Goal: Information Seeking & Learning: Find specific fact

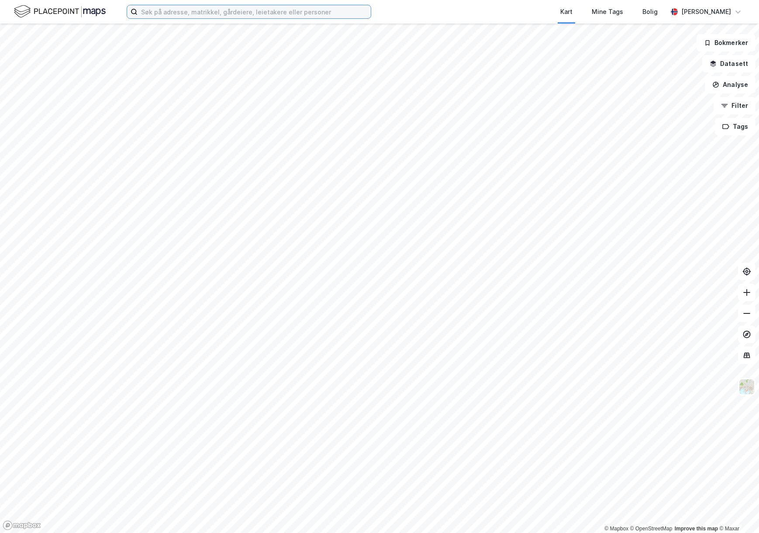
click at [203, 12] on input at bounding box center [254, 11] width 233 height 13
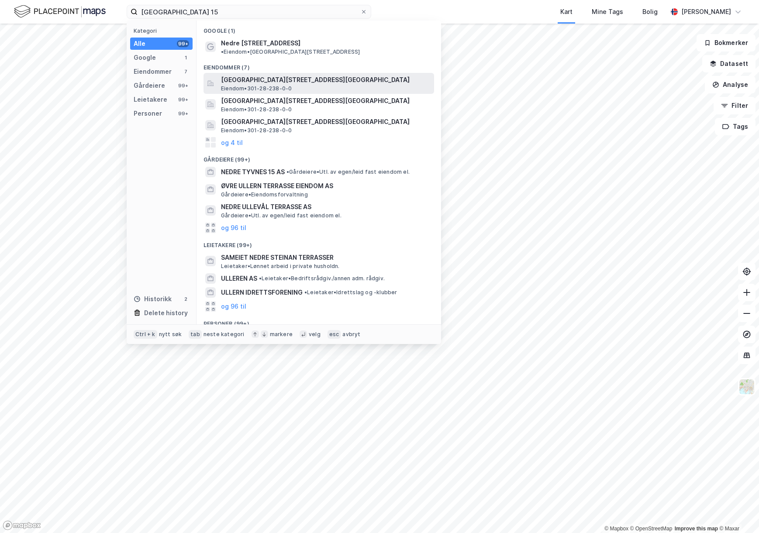
click at [262, 85] on span "Eiendom • 301-28-238-0-0" at bounding box center [256, 88] width 71 height 7
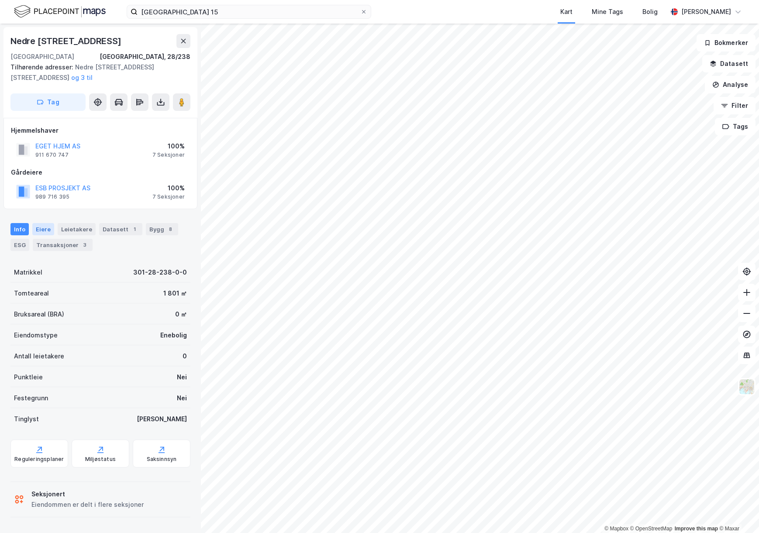
click at [44, 234] on div "Eiere" at bounding box center [43, 229] width 22 height 12
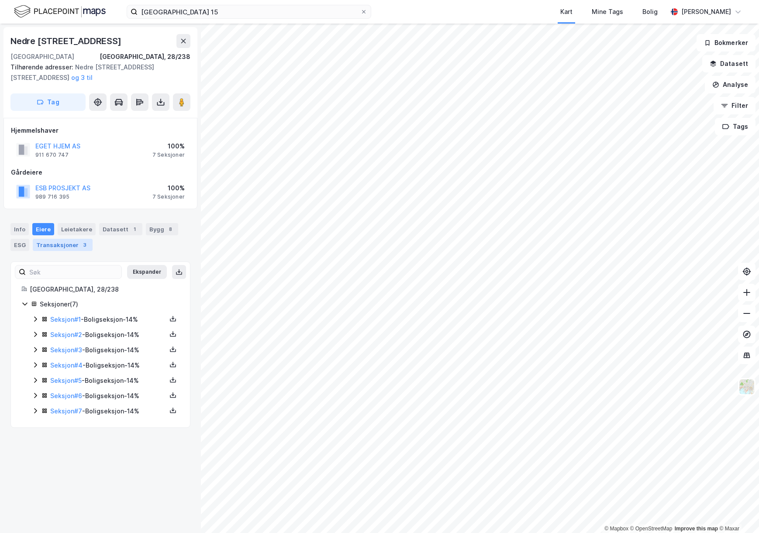
click at [61, 245] on div "Transaksjoner 3" at bounding box center [63, 245] width 60 height 12
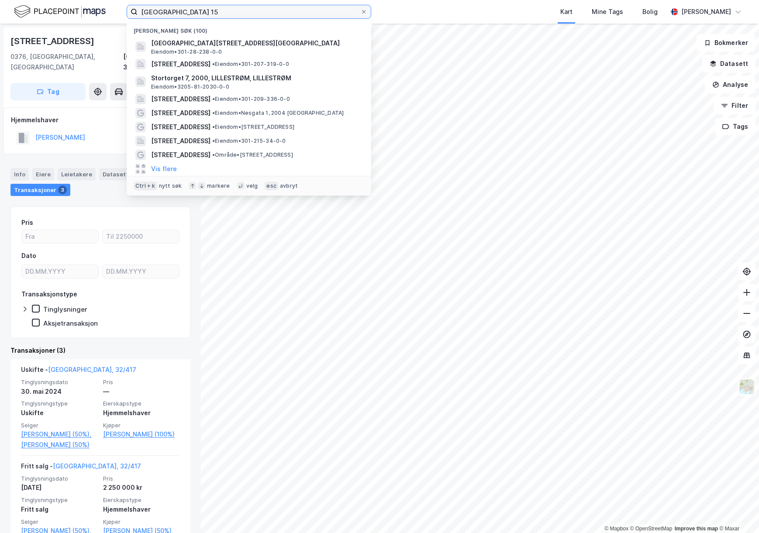
click at [221, 12] on input "[GEOGRAPHIC_DATA] 15" at bounding box center [249, 11] width 223 height 13
drag, startPoint x: 221, startPoint y: 12, endPoint x: -25, endPoint y: 6, distance: 246.4
click at [0, 6] on html "[GEOGRAPHIC_DATA] 15 Nylige søk (100) [GEOGRAPHIC_DATA][STREET_ADDRESS] • 301-2…" at bounding box center [379, 266] width 759 height 533
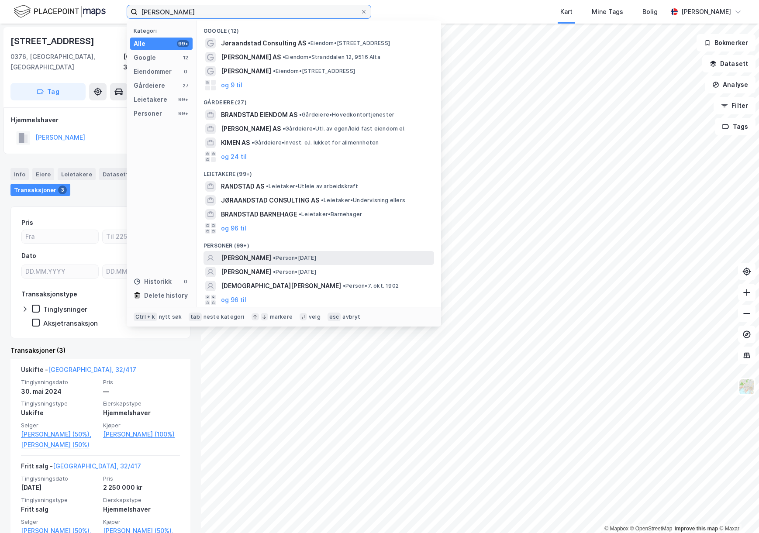
type input "[PERSON_NAME]"
click at [261, 257] on span "[PERSON_NAME]" at bounding box center [246, 258] width 50 height 10
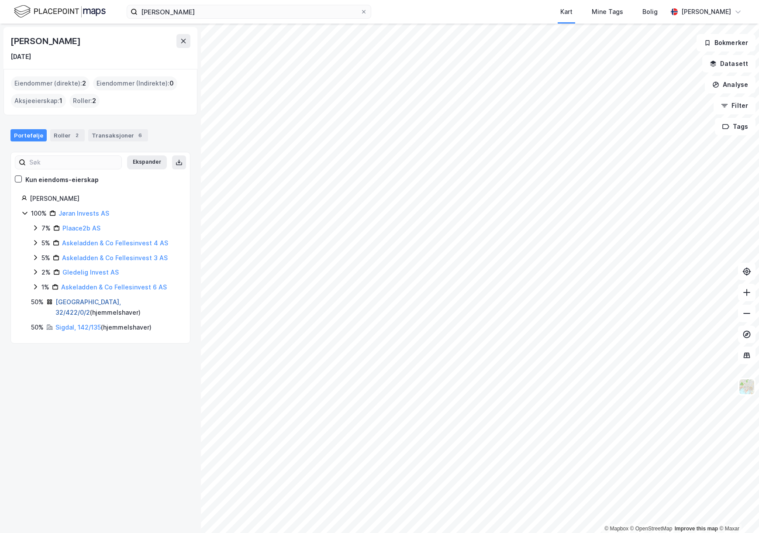
click at [70, 303] on link "[GEOGRAPHIC_DATA], 32/422/0/2" at bounding box center [88, 307] width 66 height 18
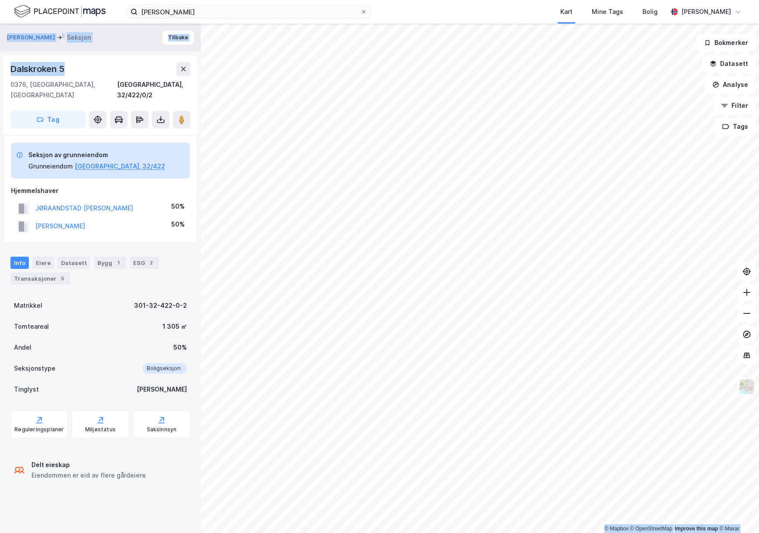
drag, startPoint x: 83, startPoint y: 69, endPoint x: -4, endPoint y: 66, distance: 87.4
click at [0, 66] on html "[PERSON_NAME] Kart Mine Tags Bolig [PERSON_NAME] © Mapbox © OpenStreetMap Impro…" at bounding box center [379, 266] width 759 height 533
drag, startPoint x: -4, startPoint y: 66, endPoint x: 65, endPoint y: 69, distance: 69.1
click at [65, 69] on div "Dalskroken 5" at bounding box center [38, 69] width 56 height 14
drag, startPoint x: 79, startPoint y: 70, endPoint x: 4, endPoint y: 68, distance: 74.3
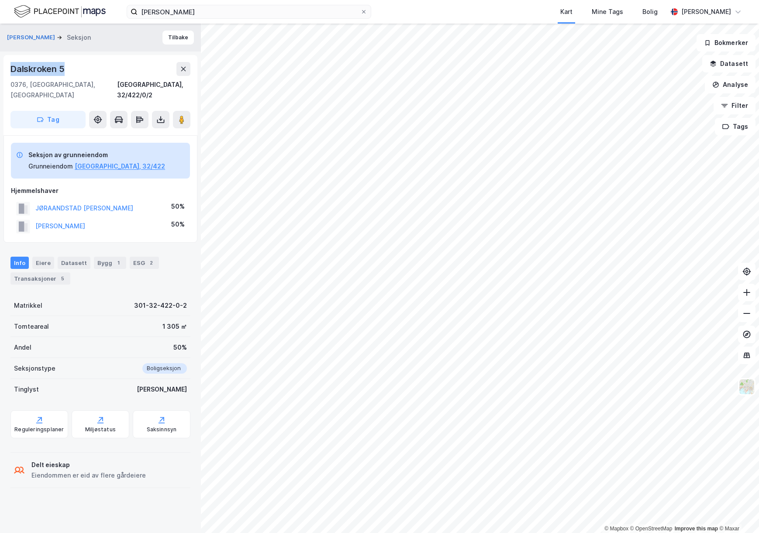
click at [4, 68] on div "Dalskroken 5 [GEOGRAPHIC_DATA], 32/422/0/2 Tag" at bounding box center [100, 95] width 194 height 80
copy div "Dalskroken 5"
